Goal: Transaction & Acquisition: Purchase product/service

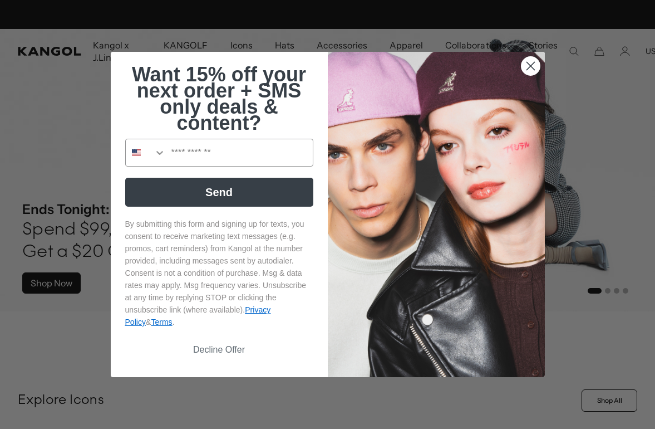
click at [530, 68] on circle "Close dialog" at bounding box center [530, 66] width 18 height 18
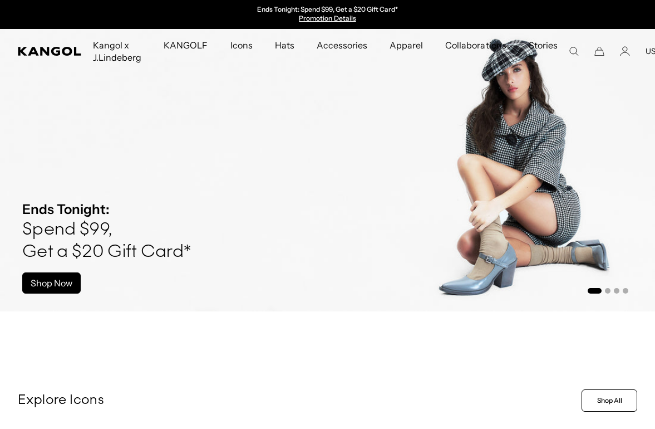
click at [521, 89] on circle "Close dialog" at bounding box center [530, 98] width 18 height 18
click at [623, 51] on icon "Account" at bounding box center [625, 49] width 4 height 4
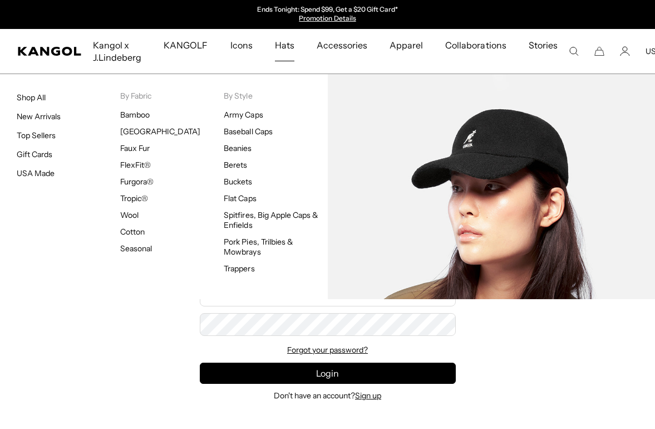
click at [267, 131] on link "Baseball Caps" at bounding box center [248, 131] width 48 height 10
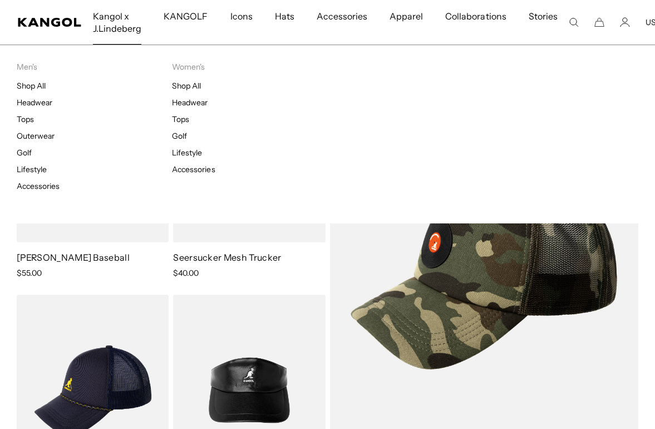
click at [116, 34] on span "Kangol x J.Lindeberg" at bounding box center [117, 22] width 48 height 45
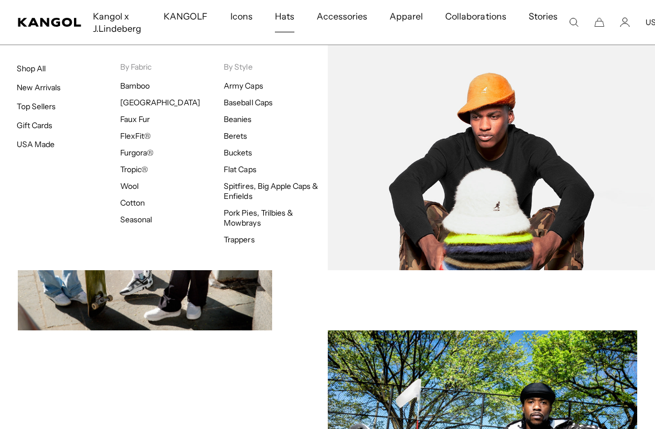
scroll to position [466, 0]
click at [248, 153] on link "Buckets" at bounding box center [238, 153] width 28 height 10
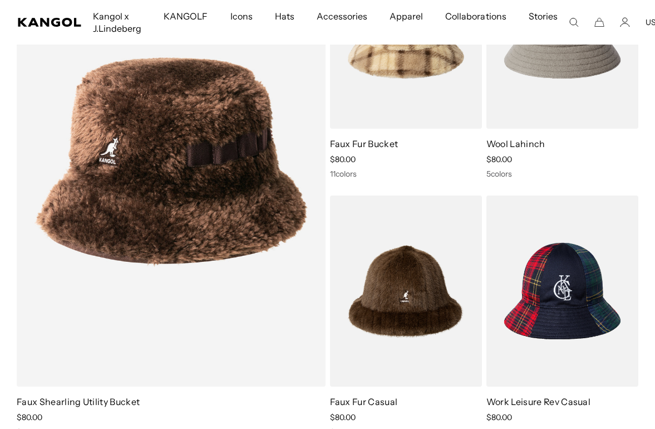
click at [0, 0] on img at bounding box center [0, 0] width 0 height 0
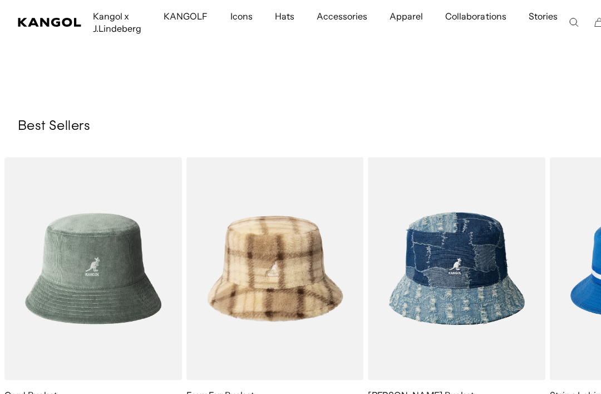
click at [0, 0] on img "5 of 10" at bounding box center [0, 0] width 0 height 0
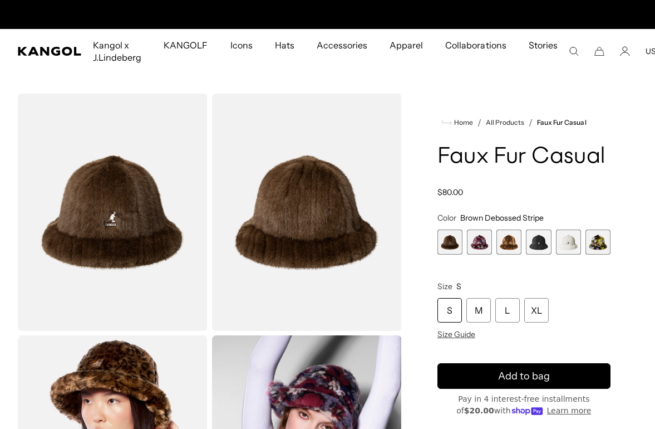
scroll to position [0, 229]
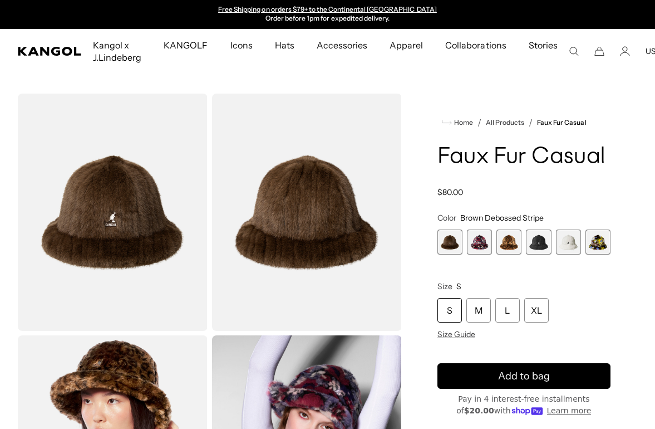
click at [594, 246] on span "6 of 6" at bounding box center [598, 241] width 25 height 25
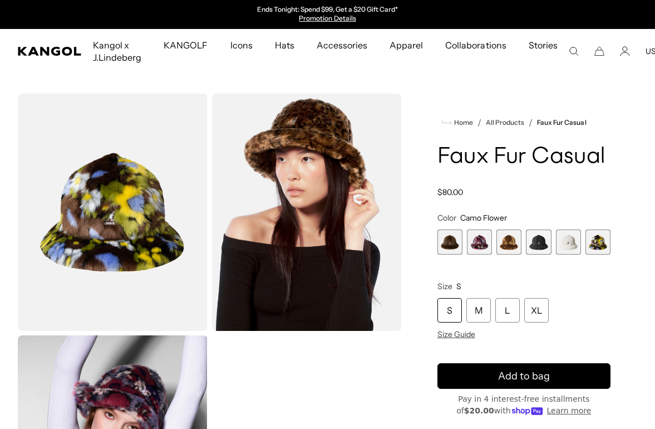
click at [542, 242] on span "4 of 6" at bounding box center [538, 241] width 25 height 25
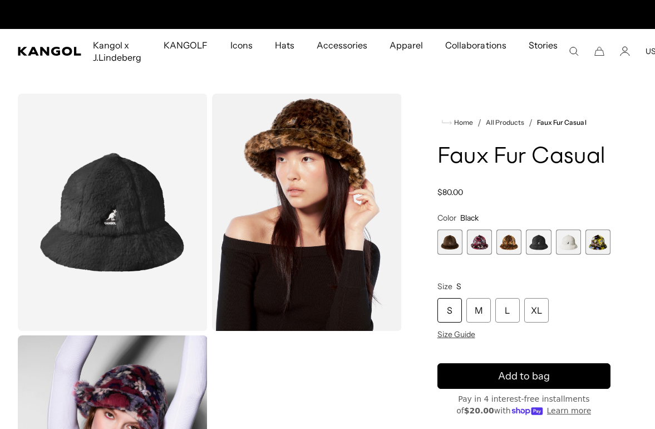
scroll to position [0, 229]
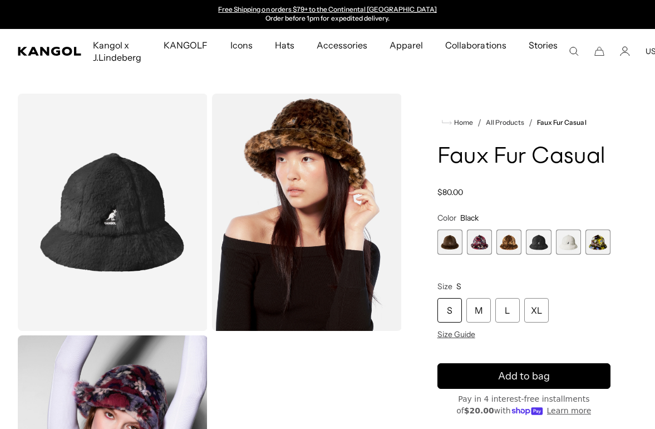
click at [516, 246] on span "3 of 6" at bounding box center [509, 241] width 25 height 25
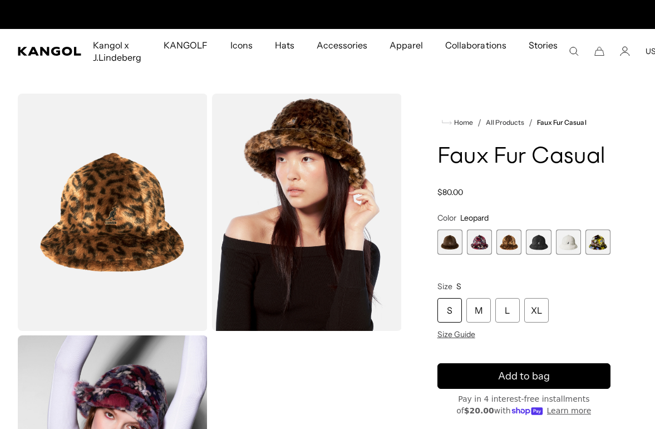
click at [481, 236] on span "2 of 6" at bounding box center [479, 241] width 25 height 25
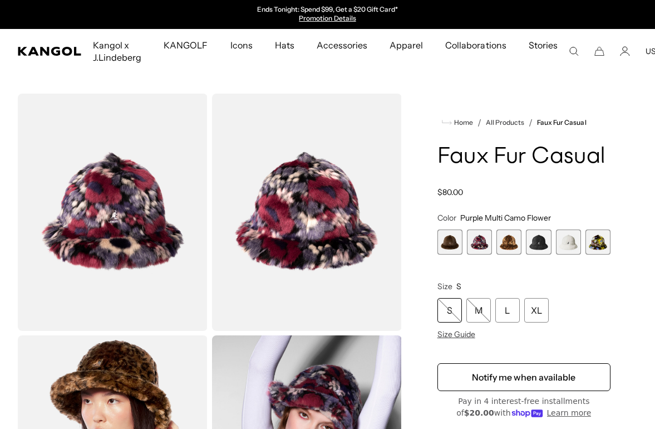
click at [453, 236] on span "1 of 6" at bounding box center [450, 241] width 25 height 25
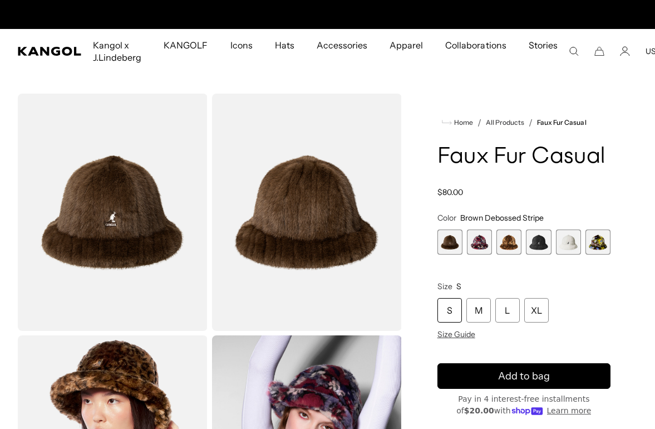
scroll to position [0, 229]
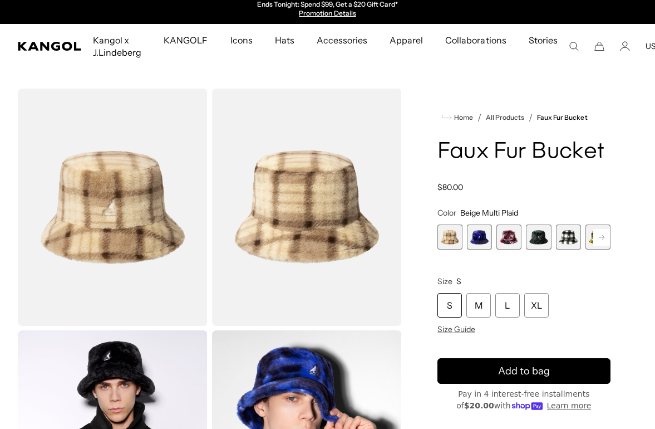
scroll to position [5, 0]
click at [477, 237] on span "2 of 12" at bounding box center [479, 236] width 25 height 25
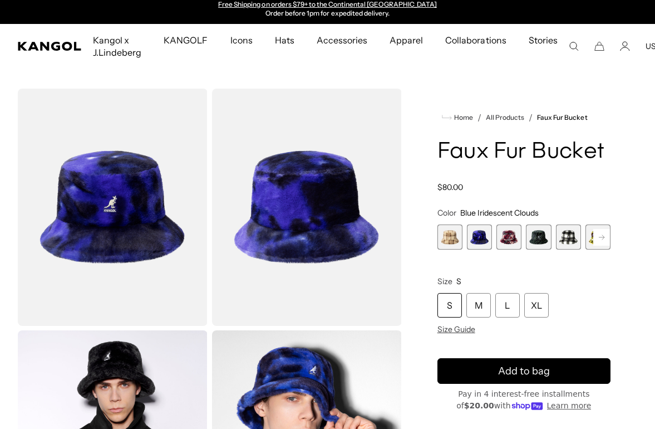
click at [509, 243] on span "3 of 12" at bounding box center [509, 236] width 25 height 25
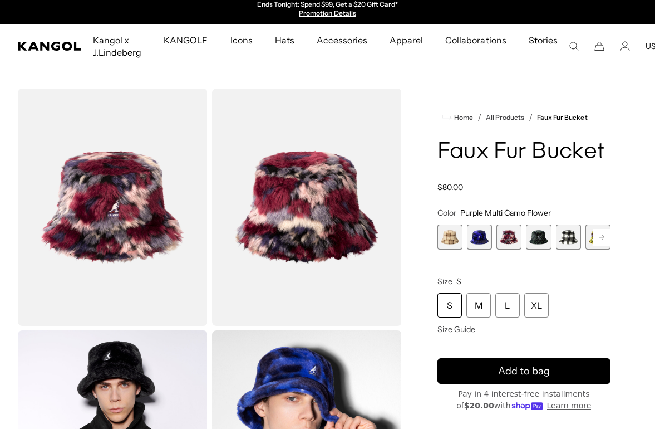
click at [540, 240] on span "4 of 12" at bounding box center [538, 236] width 25 height 25
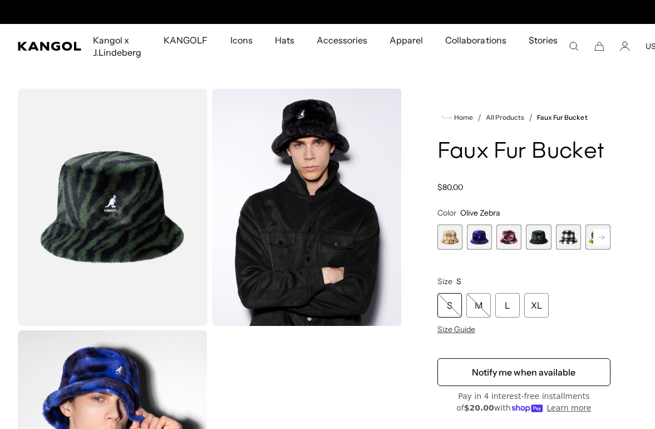
scroll to position [0, 229]
click at [565, 239] on span "5 of 12" at bounding box center [568, 236] width 25 height 25
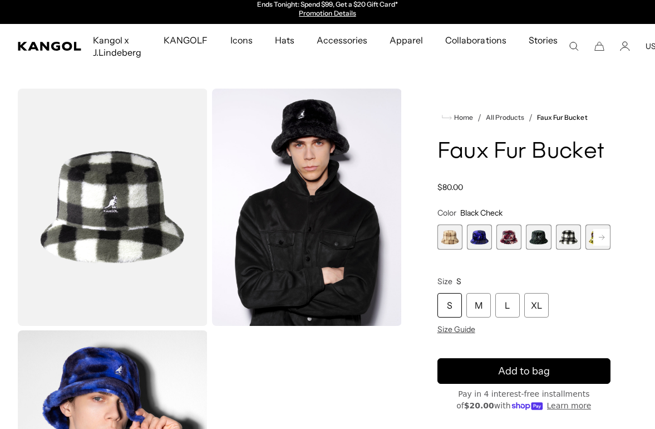
click at [597, 236] on rect at bounding box center [602, 237] width 17 height 17
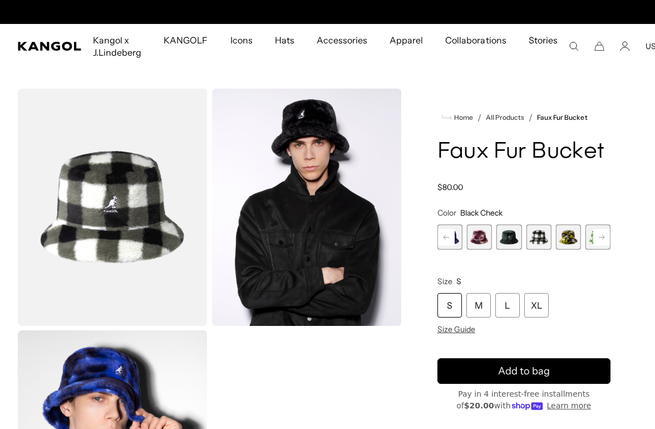
scroll to position [0, 229]
click at [602, 233] on rect at bounding box center [602, 237] width 17 height 17
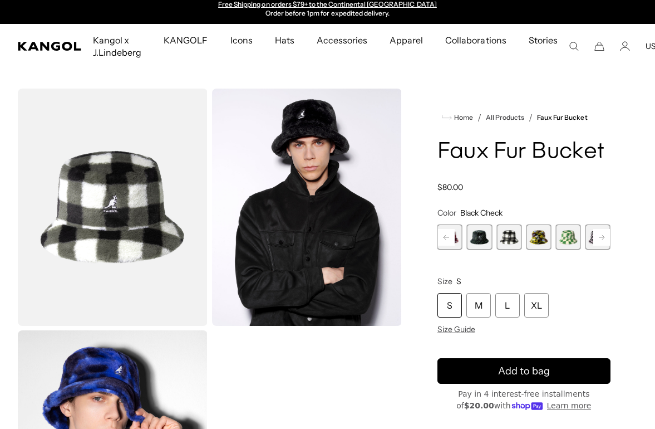
click at [604, 234] on rect at bounding box center [602, 237] width 17 height 17
click at [600, 233] on rect at bounding box center [602, 237] width 17 height 17
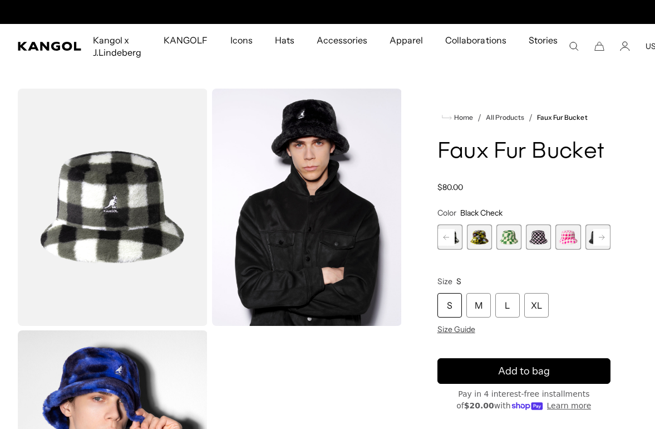
click at [605, 236] on rect at bounding box center [602, 237] width 17 height 17
click at [604, 234] on rect at bounding box center [602, 237] width 17 height 17
click at [603, 234] on rect at bounding box center [602, 237] width 17 height 17
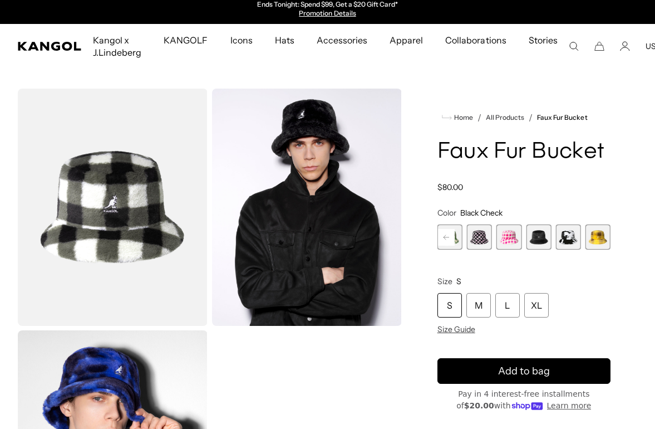
click at [601, 231] on span "12 of 12" at bounding box center [598, 236] width 25 height 25
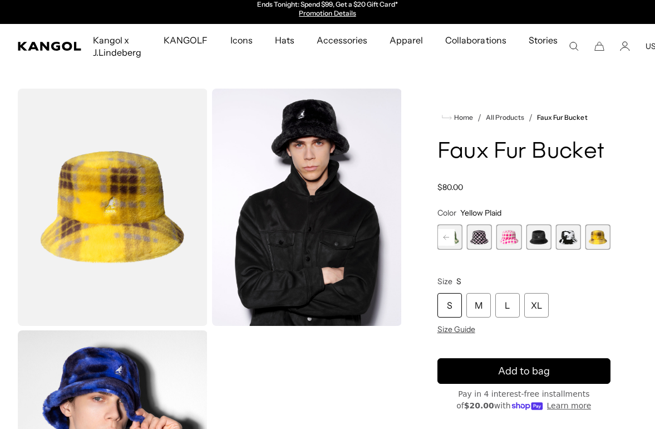
click at [567, 236] on span "11 of 12" at bounding box center [568, 236] width 25 height 25
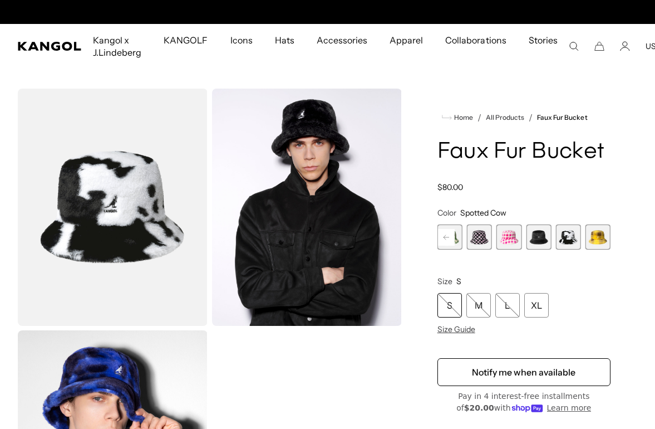
scroll to position [0, 229]
click at [597, 237] on span "12 of 12" at bounding box center [598, 236] width 25 height 25
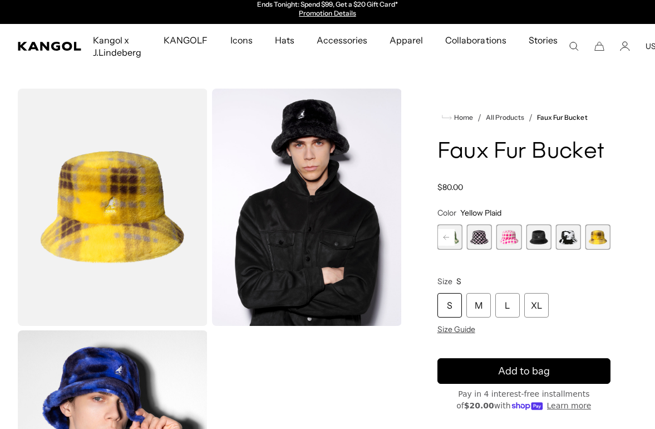
click at [515, 234] on span "9 of 12" at bounding box center [509, 236] width 25 height 25
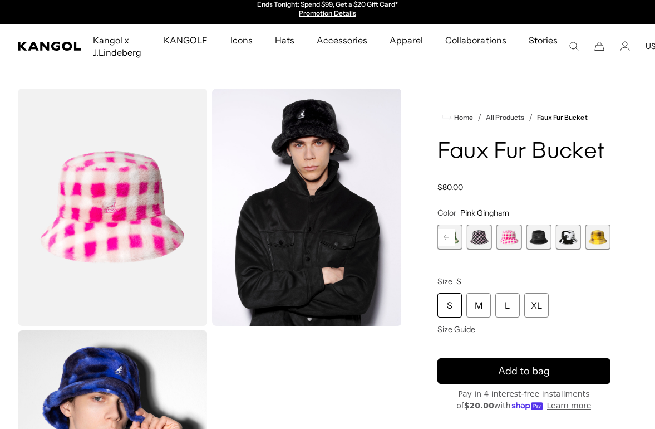
click at [497, 234] on span "9 of 12" at bounding box center [509, 236] width 25 height 25
